Goal: Task Accomplishment & Management: Manage account settings

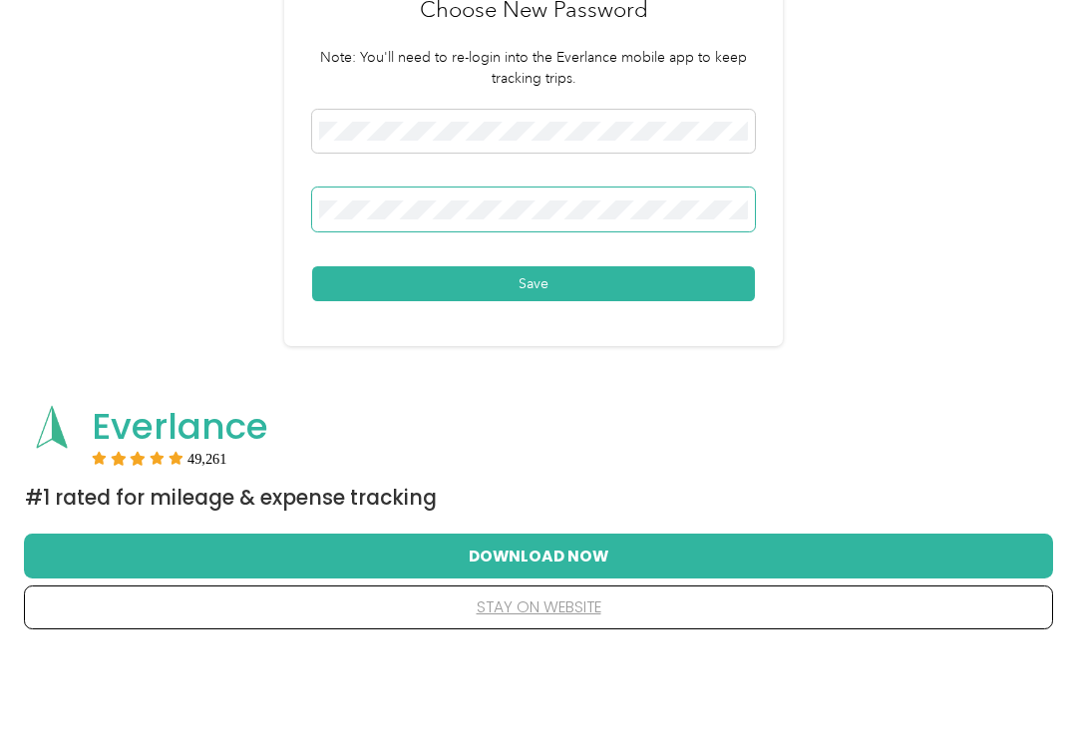
scroll to position [181, 0]
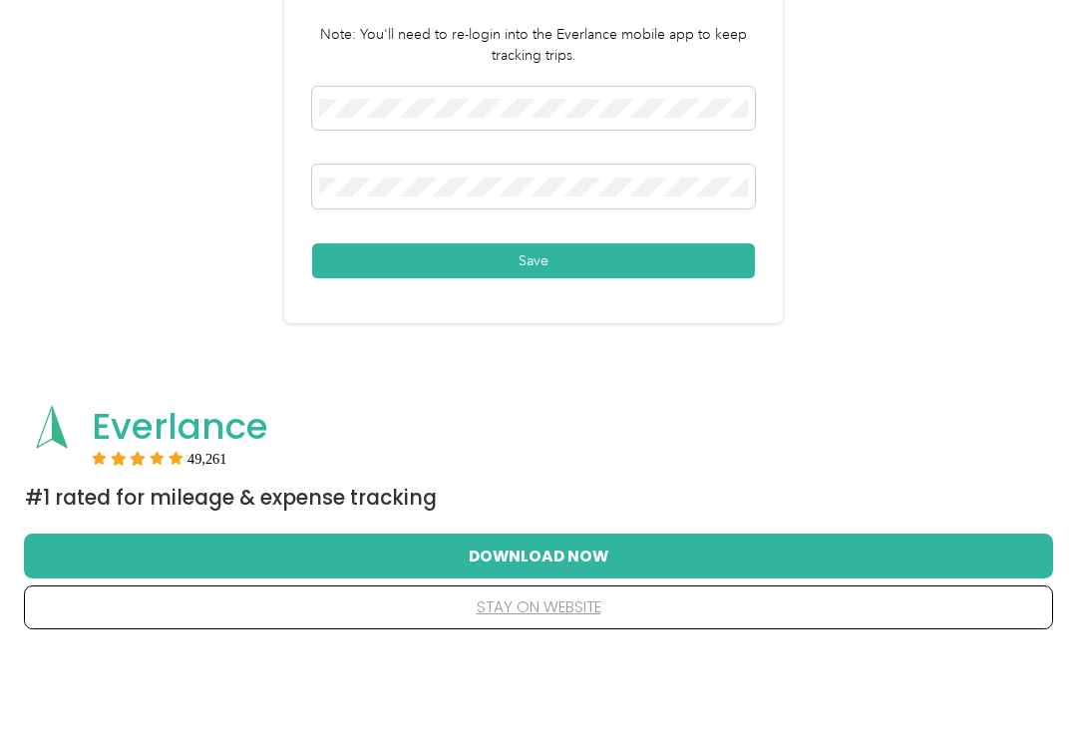
click at [689, 347] on button "Save" at bounding box center [533, 364] width 443 height 35
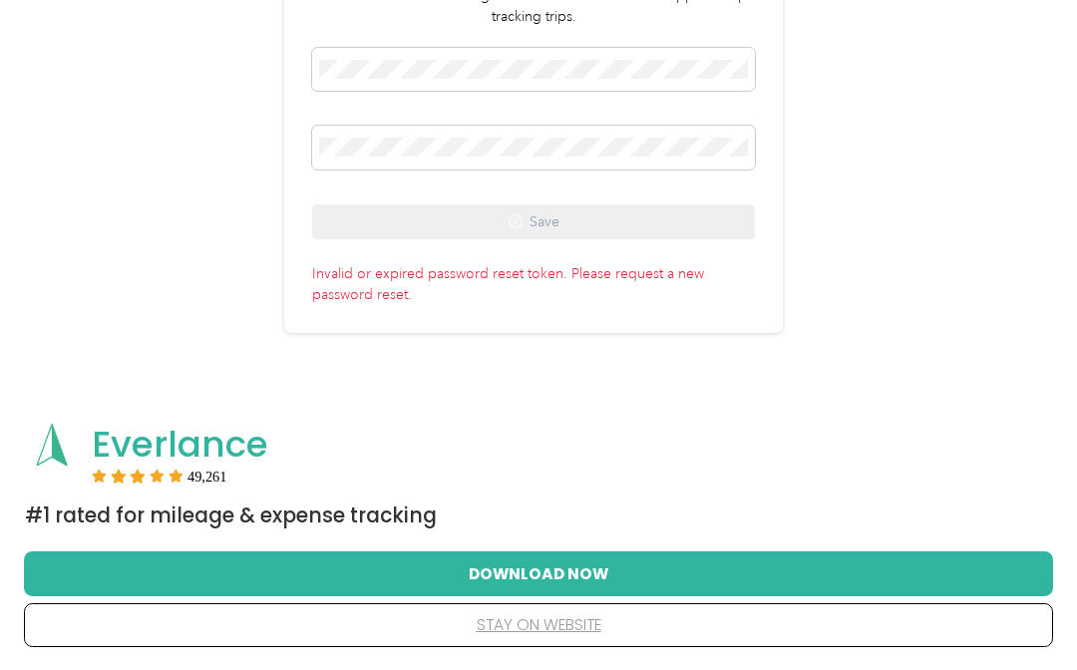
scroll to position [261, 0]
click at [944, 564] on button "Download Now" at bounding box center [539, 574] width 966 height 42
click at [933, 563] on button "Download Now" at bounding box center [539, 574] width 966 height 42
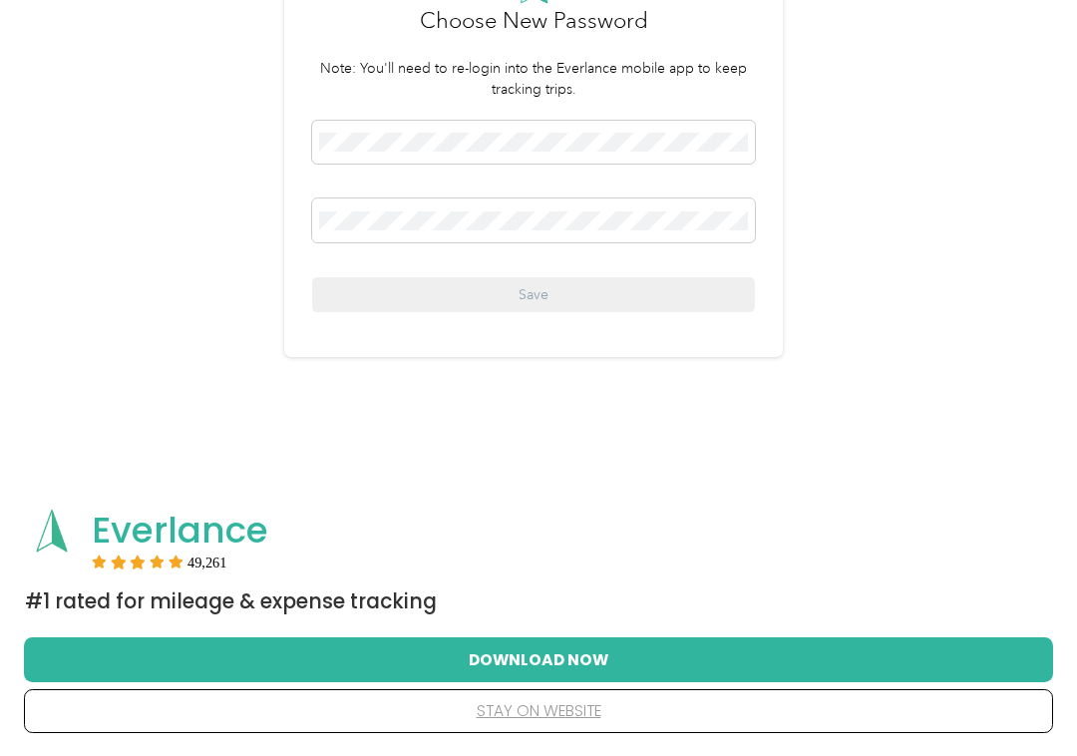
scroll to position [250, 0]
click at [966, 642] on button "Download Now" at bounding box center [539, 659] width 966 height 42
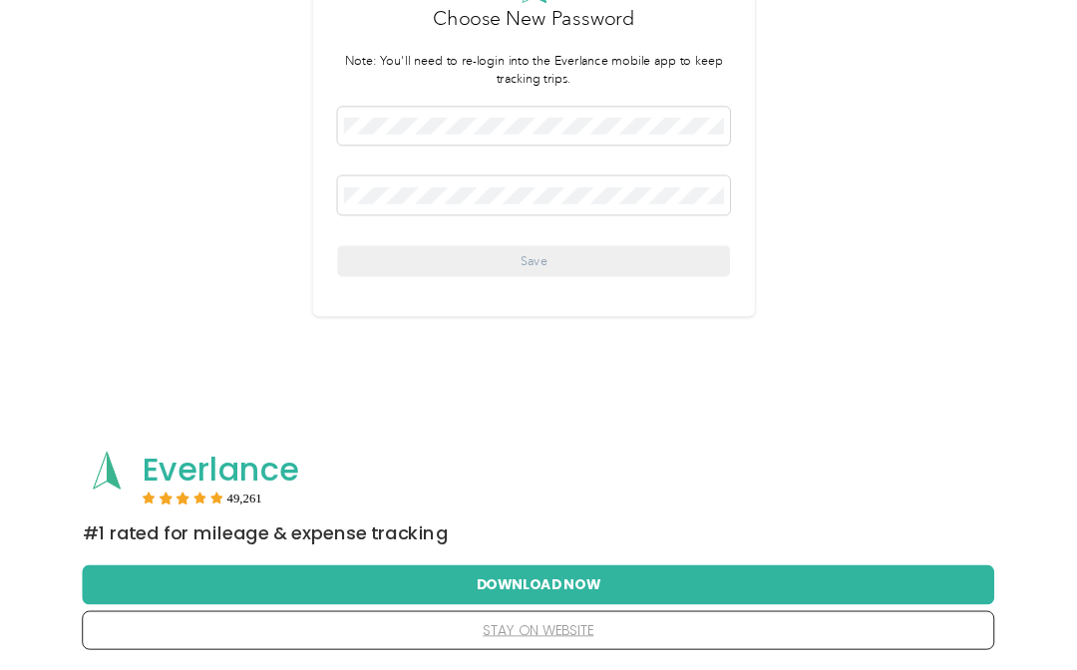
scroll to position [176, 0]
